Goal: Information Seeking & Learning: Learn about a topic

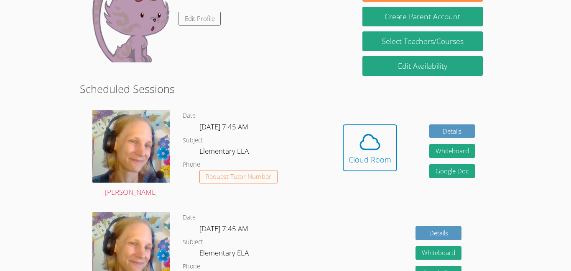
scroll to position [102, 0]
click at [347, 150] on button "Cloud Room" at bounding box center [370, 147] width 54 height 47
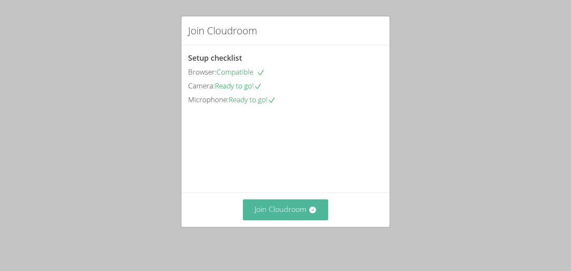
click at [263, 220] on button "Join Cloudroom" at bounding box center [286, 209] width 86 height 20
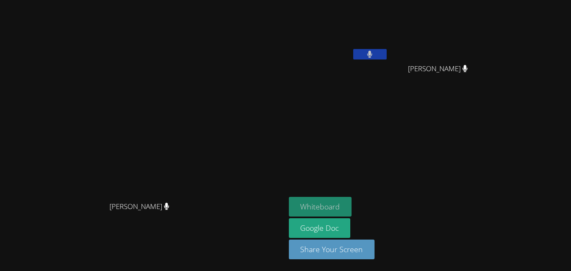
click at [352, 207] on button "Whiteboard" at bounding box center [320, 207] width 63 height 20
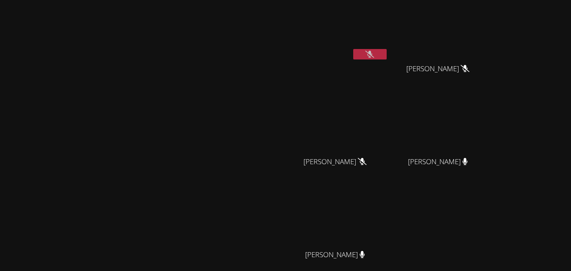
click at [205, 112] on video at bounding box center [142, 159] width 125 height 157
click at [491, 262] on div "[PERSON_NAME] [PERSON_NAME] [PERSON_NAME] [PERSON_NAME] [PERSON_NAME] [PERSON_N…" at bounding box center [390, 140] width 202 height 275
click at [491, 252] on div "[PERSON_NAME] [PERSON_NAME] [PERSON_NAME] [PERSON_NAME] [PERSON_NAME] [PERSON_N…" at bounding box center [390, 140] width 202 height 275
click at [132, 151] on video at bounding box center [142, 159] width 125 height 157
click at [205, 135] on video at bounding box center [142, 159] width 125 height 157
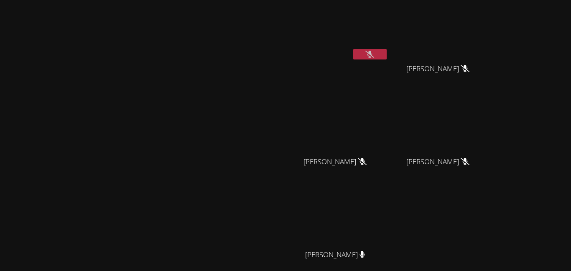
click at [387, 52] on button at bounding box center [369, 54] width 33 height 10
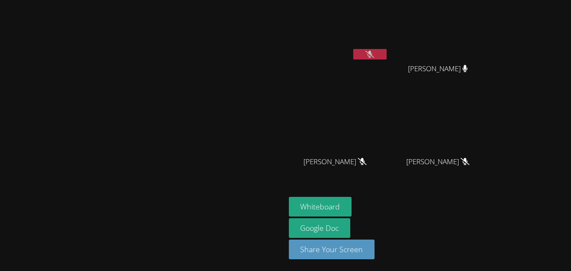
click at [353, 49] on button at bounding box center [369, 54] width 33 height 10
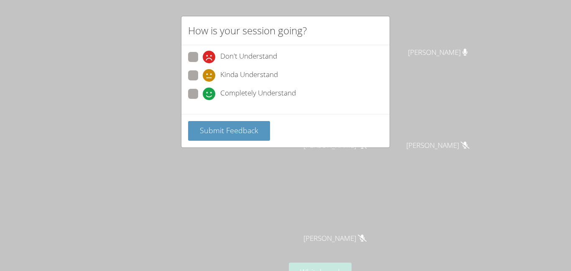
scroll to position [13, 0]
click at [434, 216] on div "How is your session going? Don't Understand Kinda Understand Completely Underst…" at bounding box center [285, 135] width 571 height 271
click at [203, 100] on span at bounding box center [203, 100] width 0 height 0
click at [203, 94] on input "Completely Understand" at bounding box center [206, 92] width 7 height 7
radio input "true"
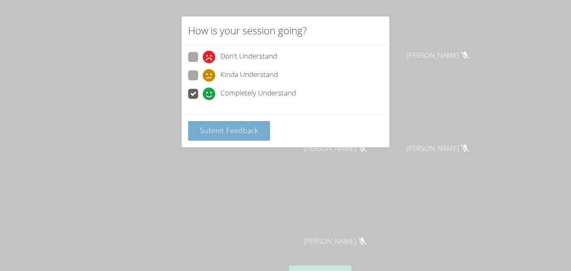
click at [221, 128] on span "Submit Feedback" at bounding box center [229, 130] width 59 height 10
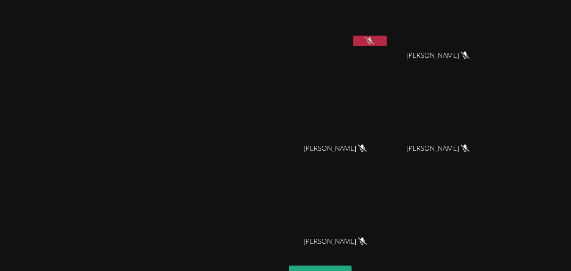
click at [205, 138] on video at bounding box center [142, 146] width 125 height 157
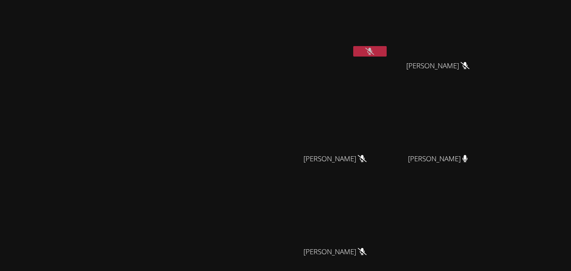
scroll to position [0, 0]
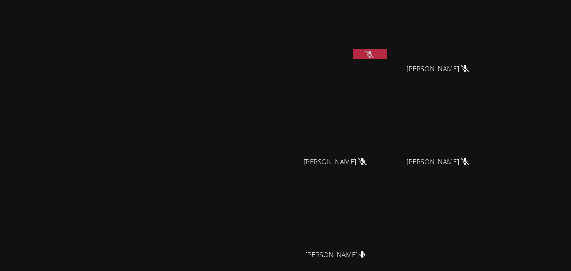
click at [491, 227] on div "Kaiden [PERSON_NAME] [PERSON_NAME] [PERSON_NAME] [PERSON_NAME] [PERSON_NAME] [P…" at bounding box center [390, 140] width 202 height 275
